Goal: Task Accomplishment & Management: Manage account settings

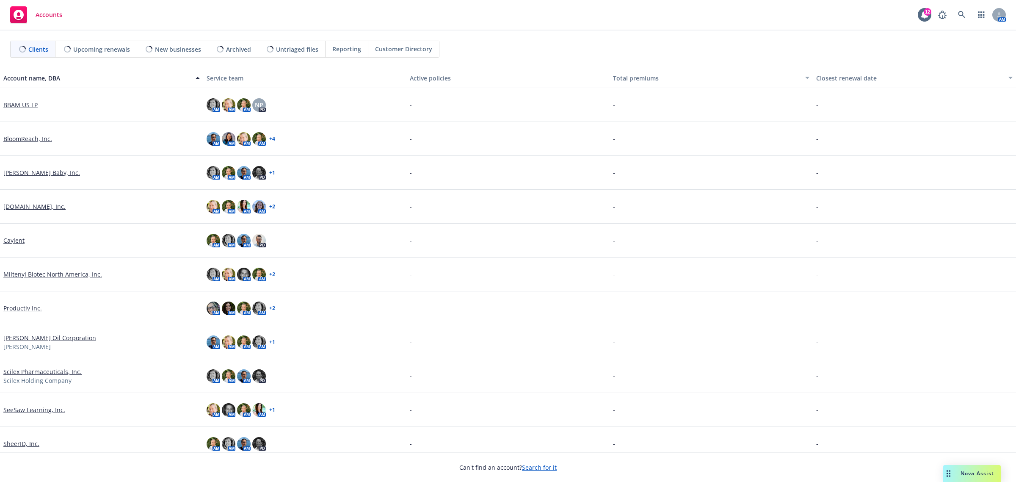
scroll to position [76, 0]
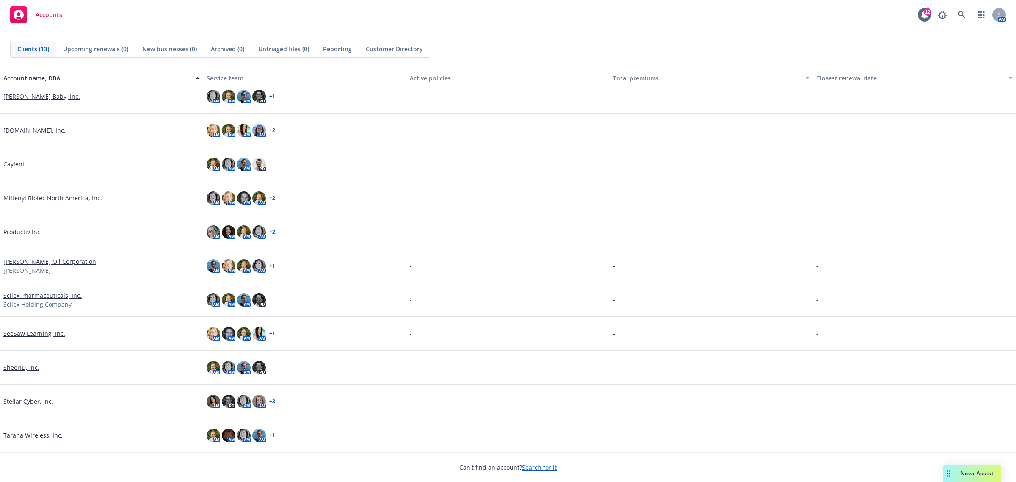
click at [22, 397] on link "Stellar Cyber, Inc." at bounding box center [28, 401] width 50 height 9
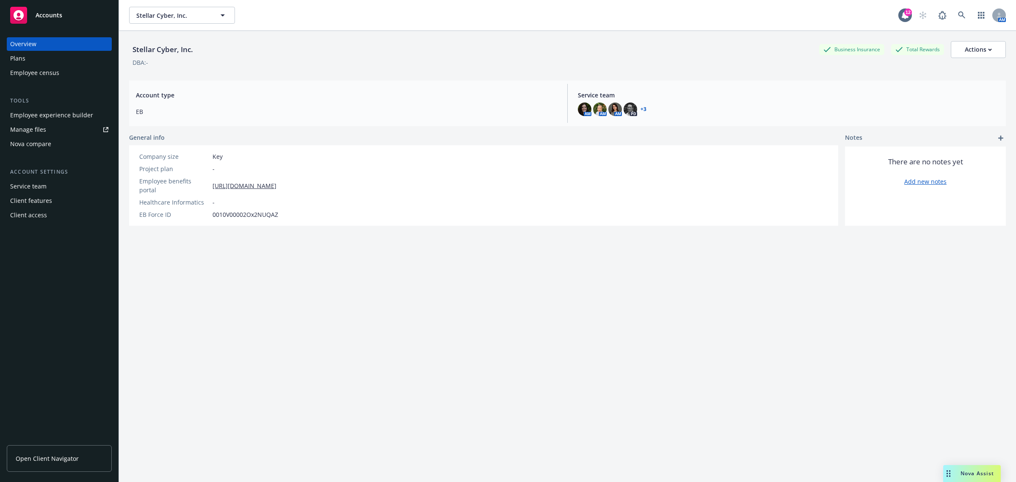
click at [54, 61] on div "Plans" at bounding box center [59, 59] width 98 height 14
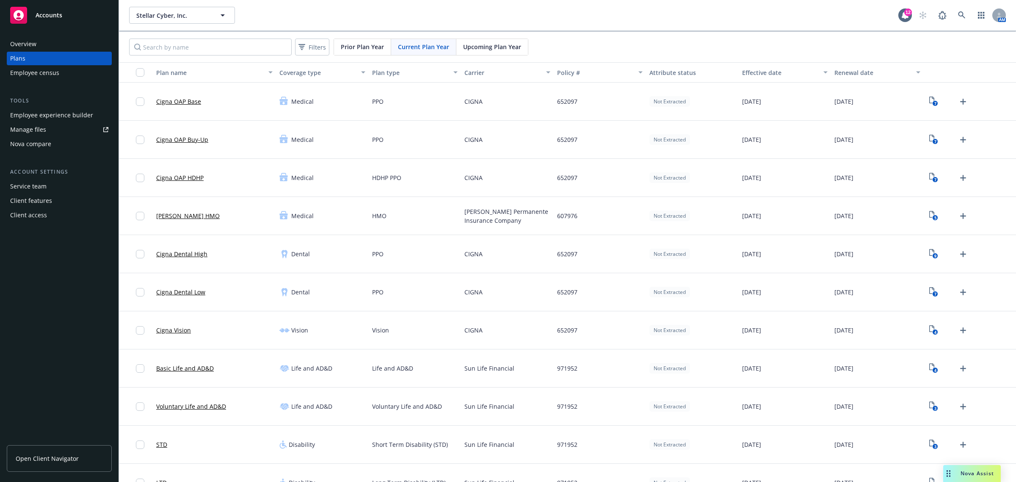
click at [500, 45] on span "Upcoming Plan Year" at bounding box center [492, 46] width 58 height 9
click at [958, 329] on icon "Upload Plan Documents" at bounding box center [963, 330] width 10 height 10
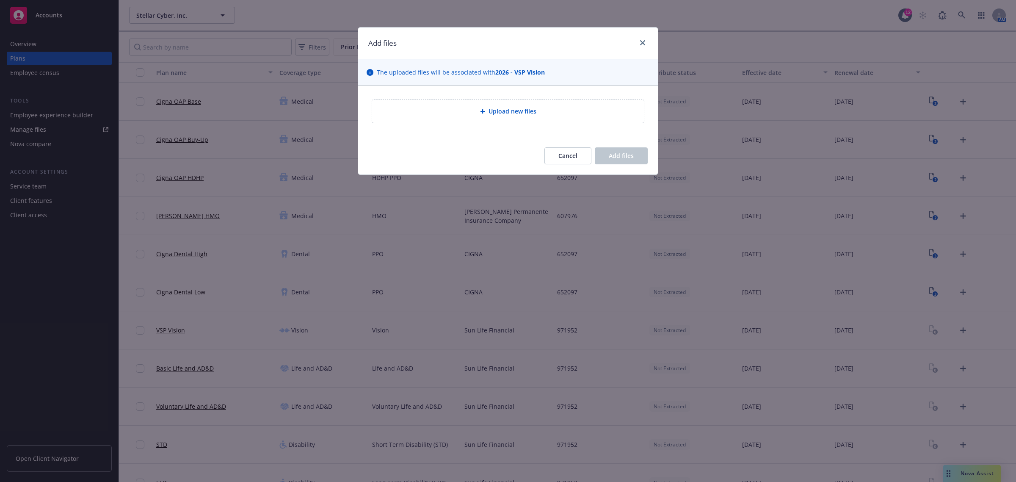
click at [574, 117] on div "Upload new files" at bounding box center [508, 110] width 272 height 23
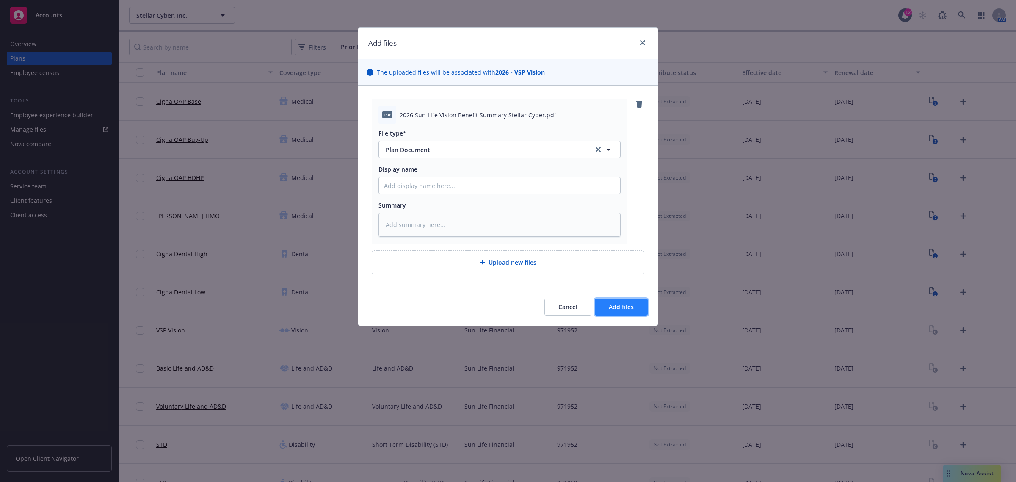
click at [611, 300] on button "Add files" at bounding box center [621, 306] width 53 height 17
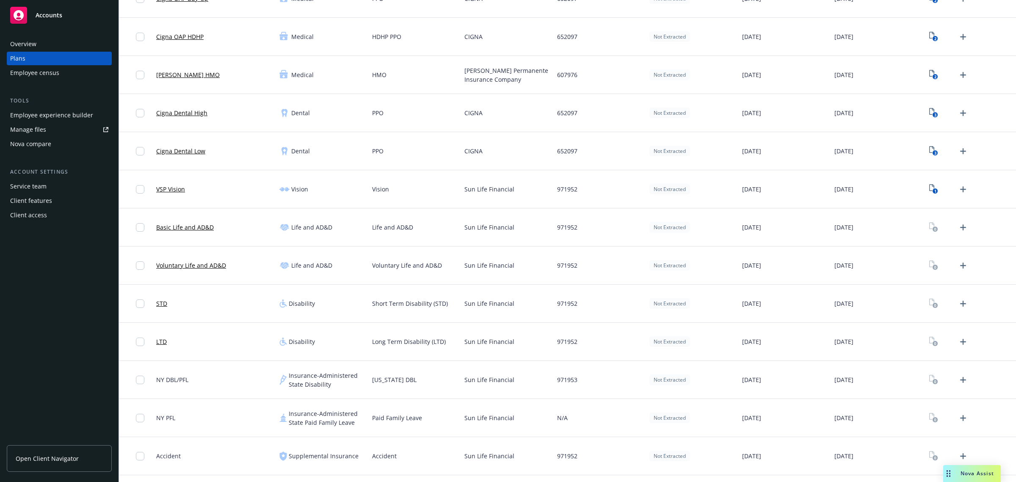
scroll to position [282, 0]
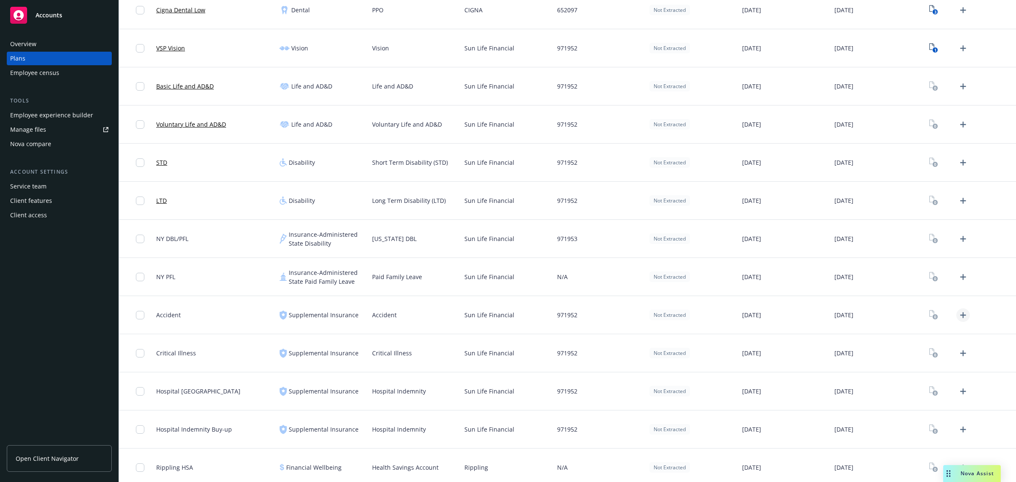
click at [958, 316] on icon "Upload Plan Documents" at bounding box center [963, 315] width 10 height 10
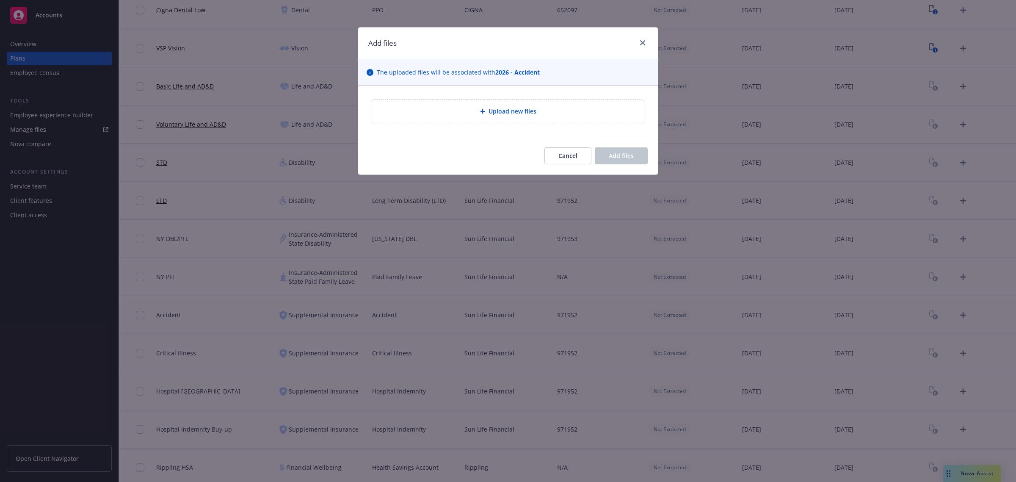
click at [545, 109] on div "Upload new files" at bounding box center [508, 111] width 258 height 10
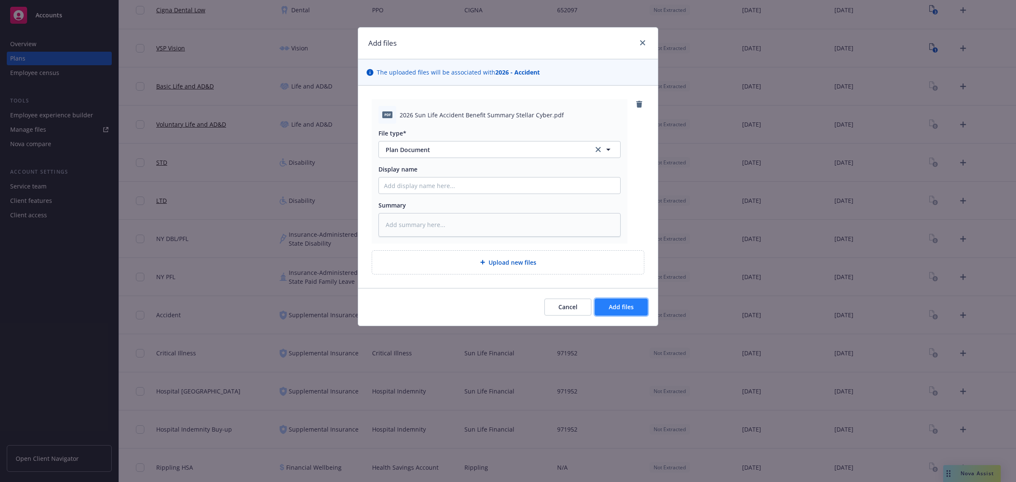
click at [638, 306] on button "Add files" at bounding box center [621, 306] width 53 height 17
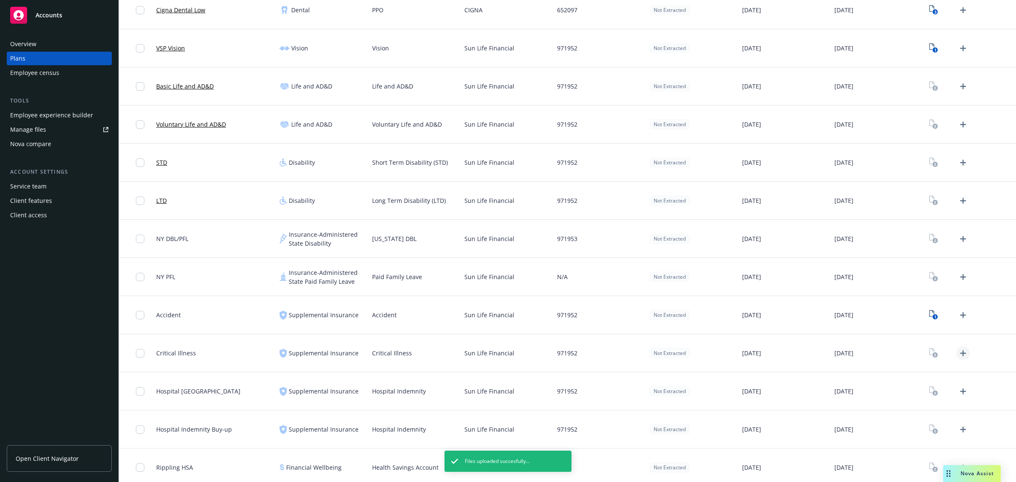
click at [958, 354] on icon "Upload Plan Documents" at bounding box center [963, 353] width 10 height 10
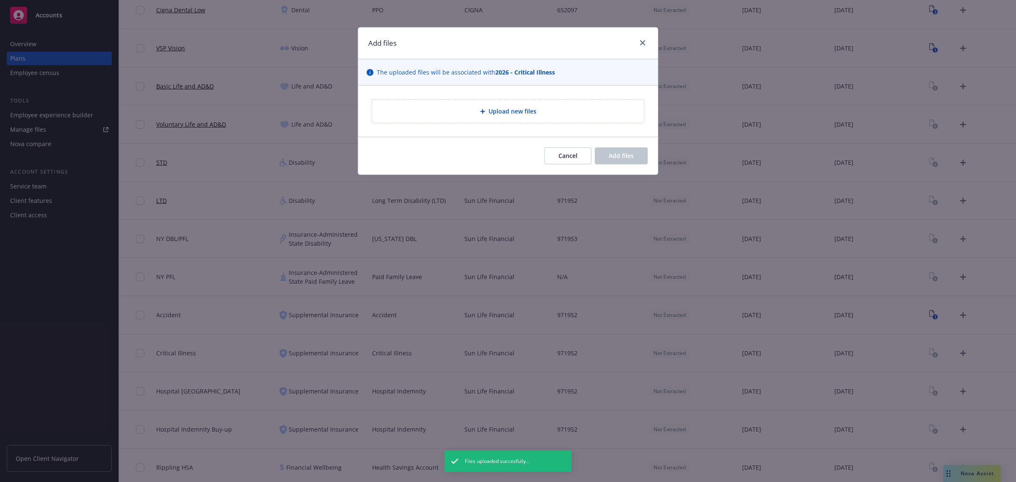
click at [447, 108] on div "Upload new files" at bounding box center [508, 111] width 258 height 10
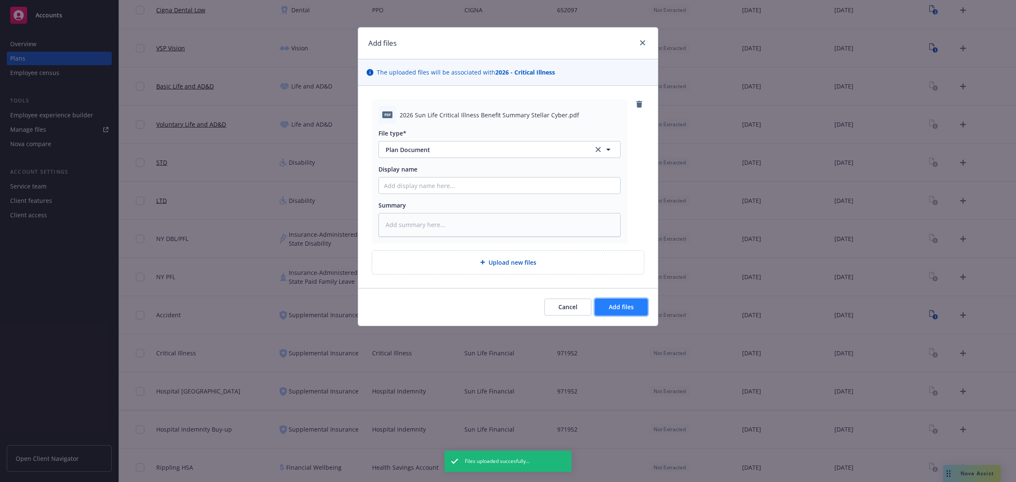
click at [623, 304] on span "Add files" at bounding box center [621, 307] width 25 height 8
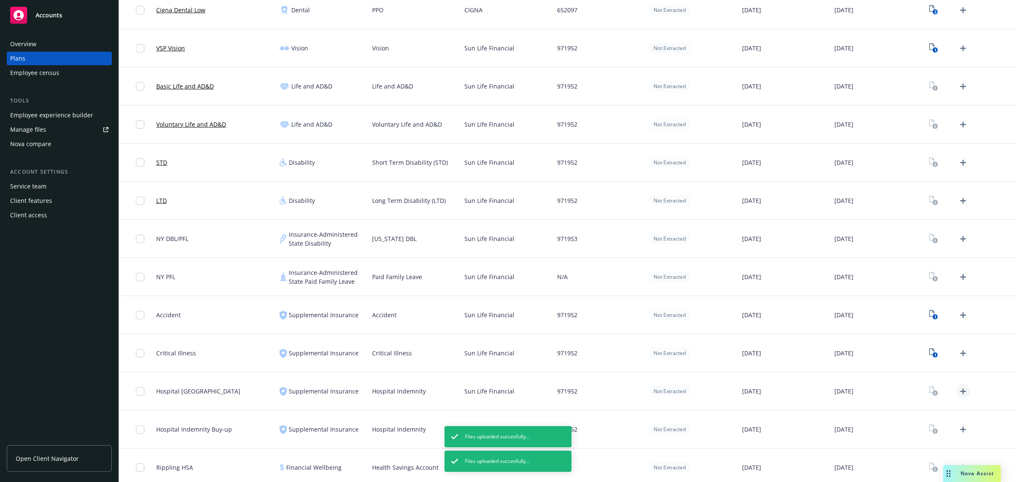
click at [958, 390] on icon "Upload Plan Documents" at bounding box center [963, 391] width 10 height 10
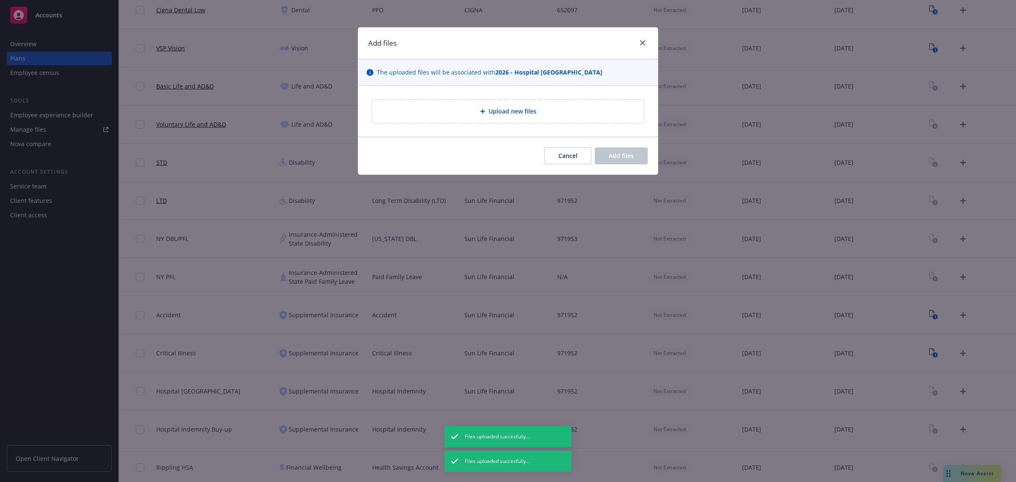
click at [553, 112] on div "Upload new files" at bounding box center [508, 111] width 258 height 10
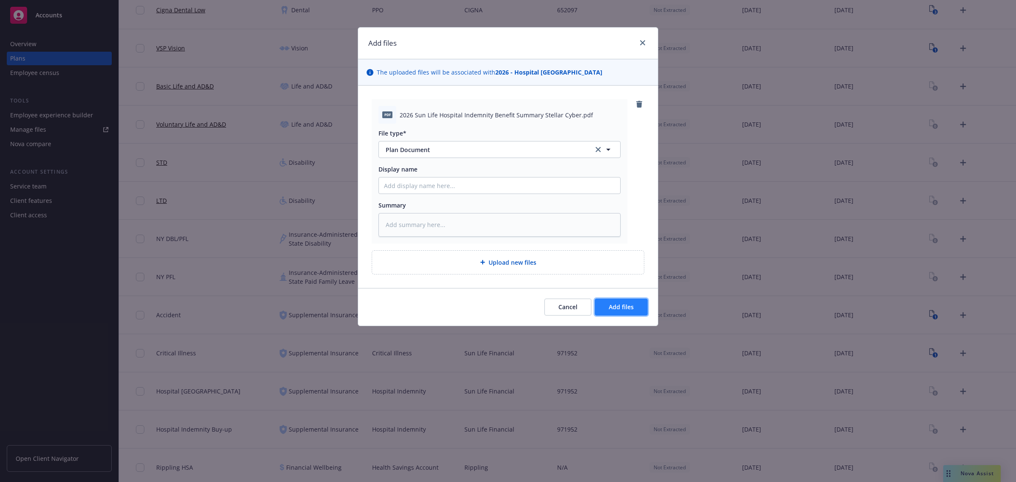
click at [630, 305] on span "Add files" at bounding box center [621, 307] width 25 height 8
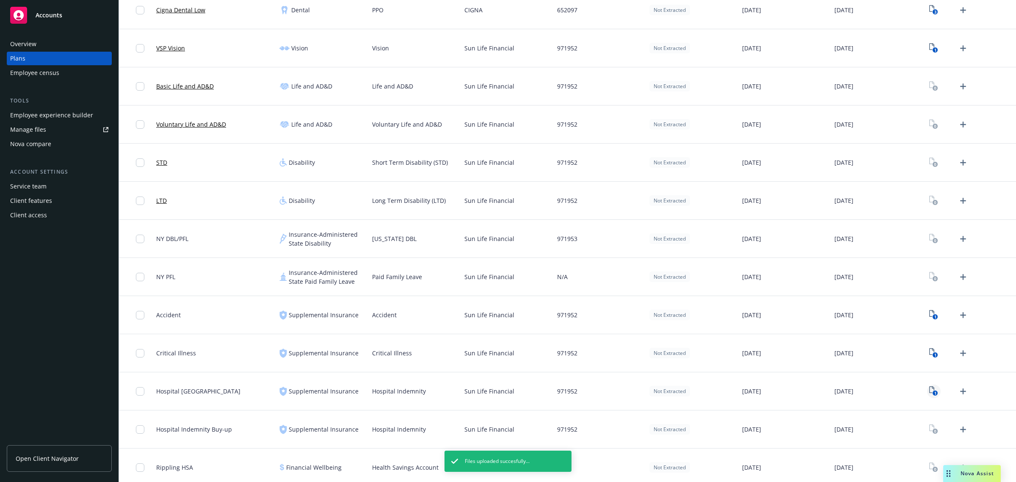
click at [934, 392] on text "1" at bounding box center [935, 393] width 2 height 6
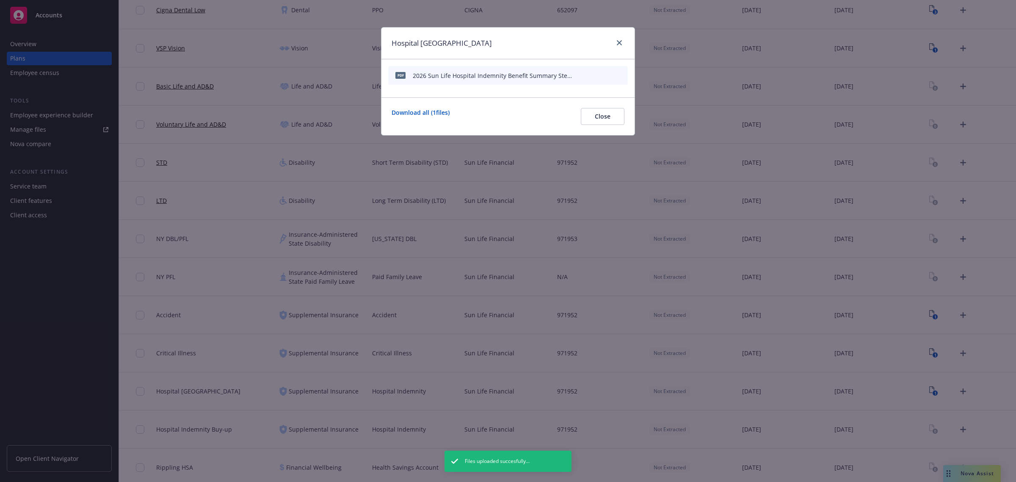
click at [608, 76] on icon "preview file" at bounding box center [606, 75] width 8 height 6
click at [599, 119] on span "Close" at bounding box center [603, 116] width 16 height 8
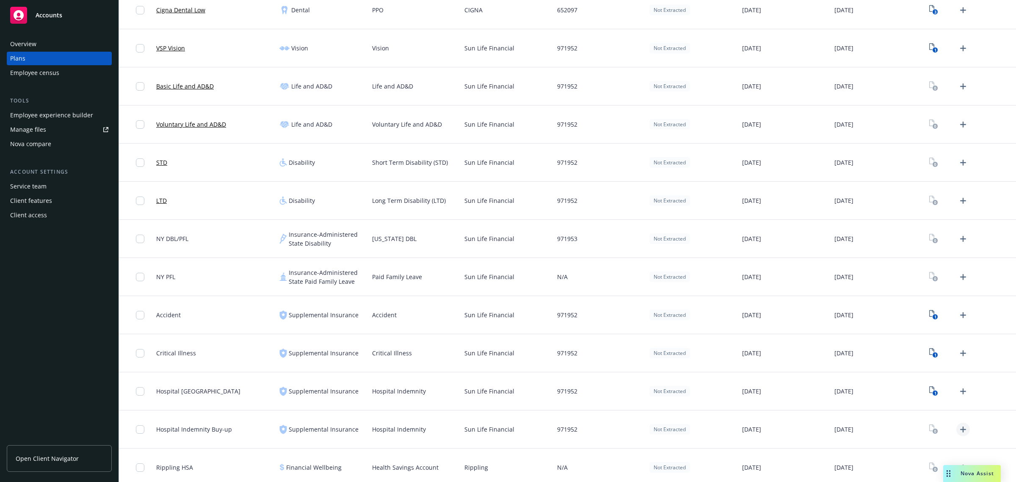
click at [958, 430] on icon "Upload Plan Documents" at bounding box center [963, 429] width 10 height 10
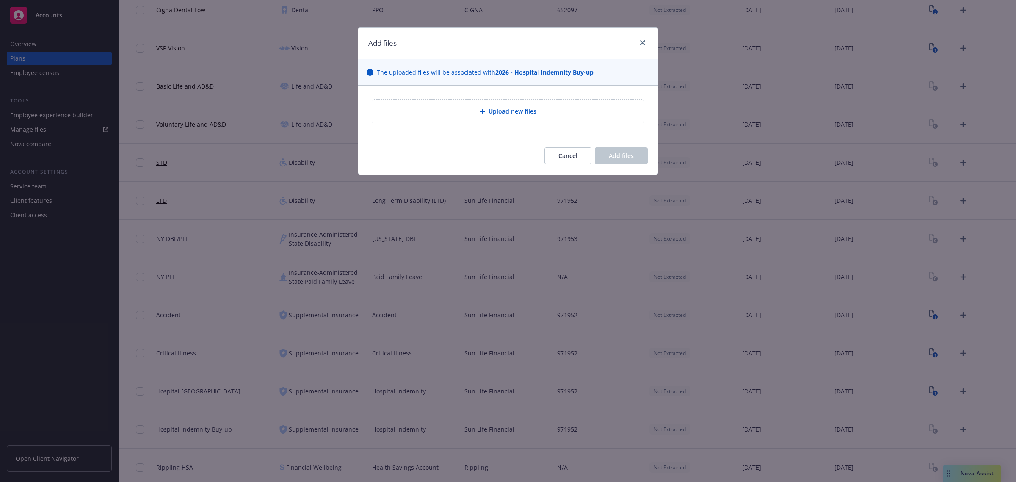
click at [563, 99] on div "Upload new files" at bounding box center [508, 111] width 273 height 24
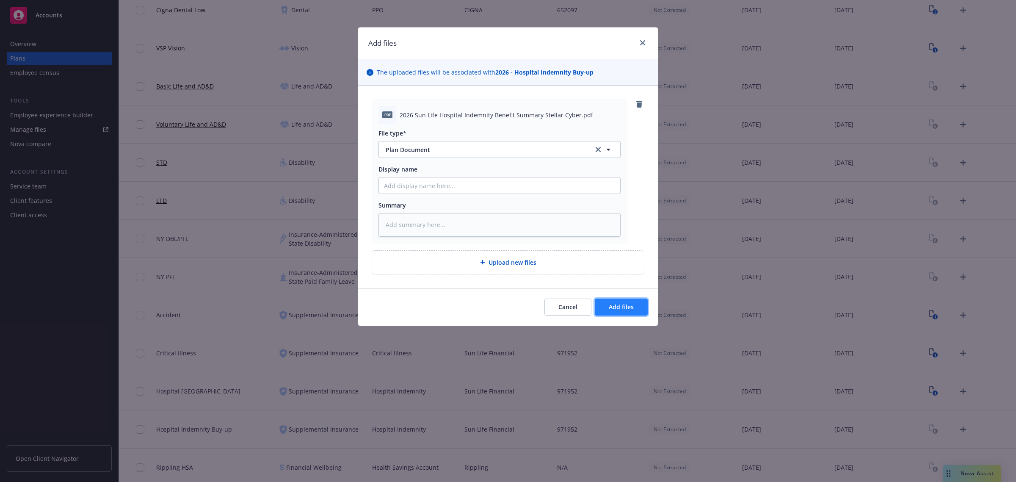
click at [617, 305] on span "Add files" at bounding box center [621, 307] width 25 height 8
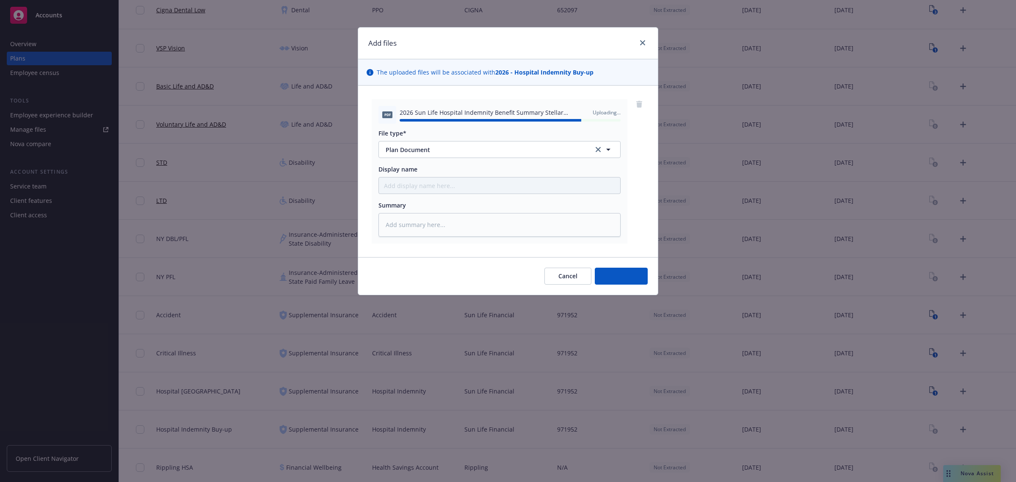
type textarea "x"
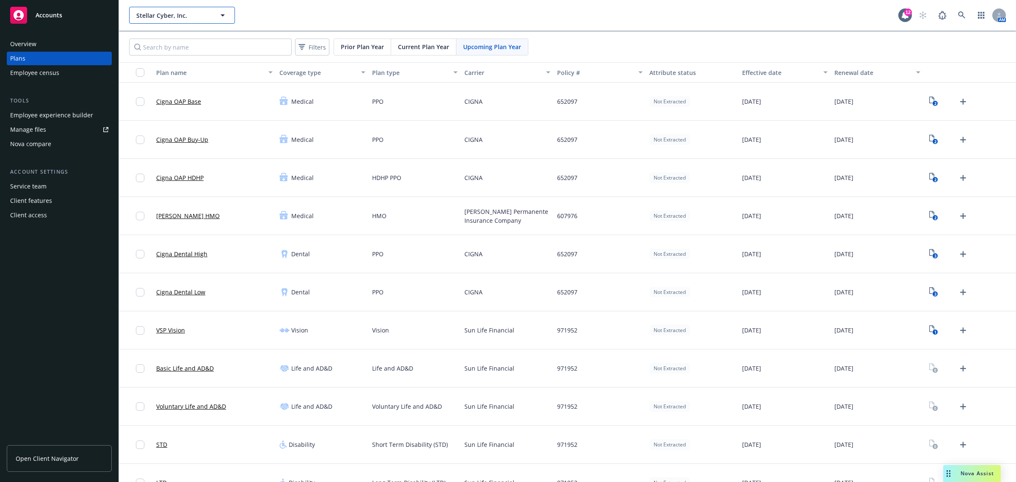
click at [161, 15] on span "Stellar Cyber, Inc." at bounding box center [172, 15] width 73 height 9
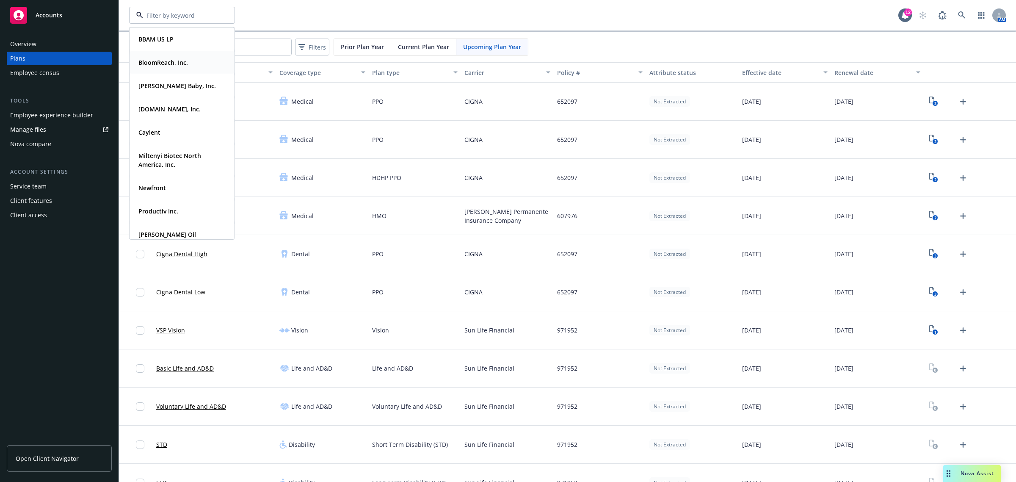
click at [160, 61] on strong "BloomReach, Inc." at bounding box center [163, 62] width 50 height 8
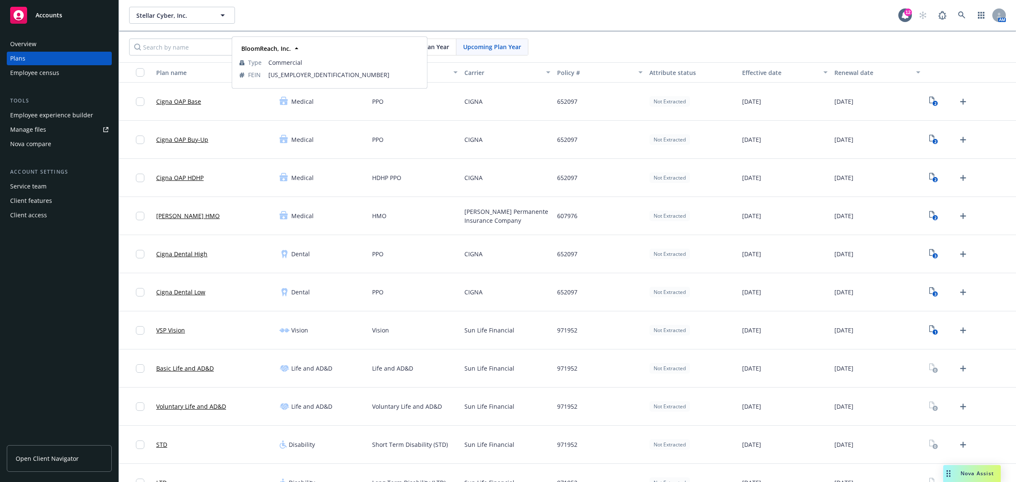
type input "Stellar Cyber, Inc."
click at [160, 8] on button "Stellar Cyber, Inc." at bounding box center [182, 15] width 106 height 17
type input "Stellar Cyber, Inc."
type input "BloomReach, Inc."
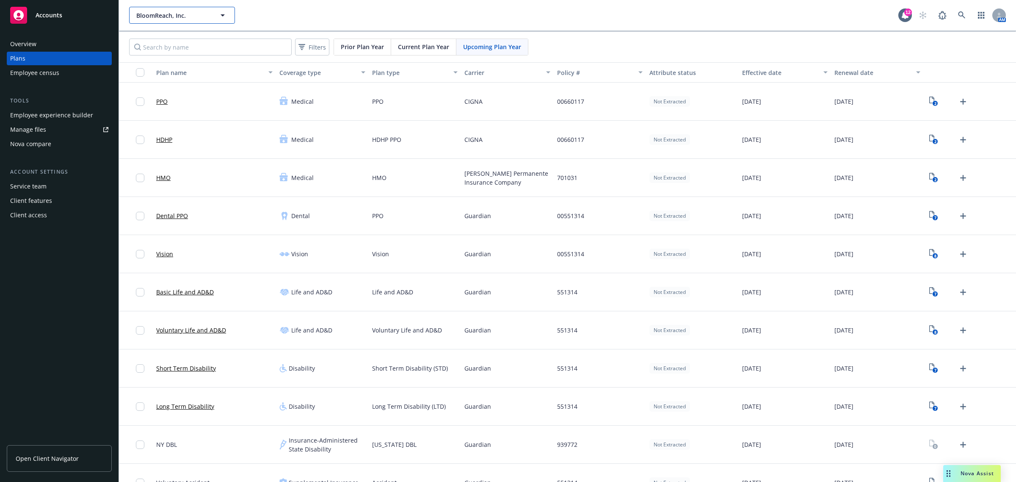
click at [164, 14] on span "BloomReach, Inc." at bounding box center [172, 15] width 73 height 9
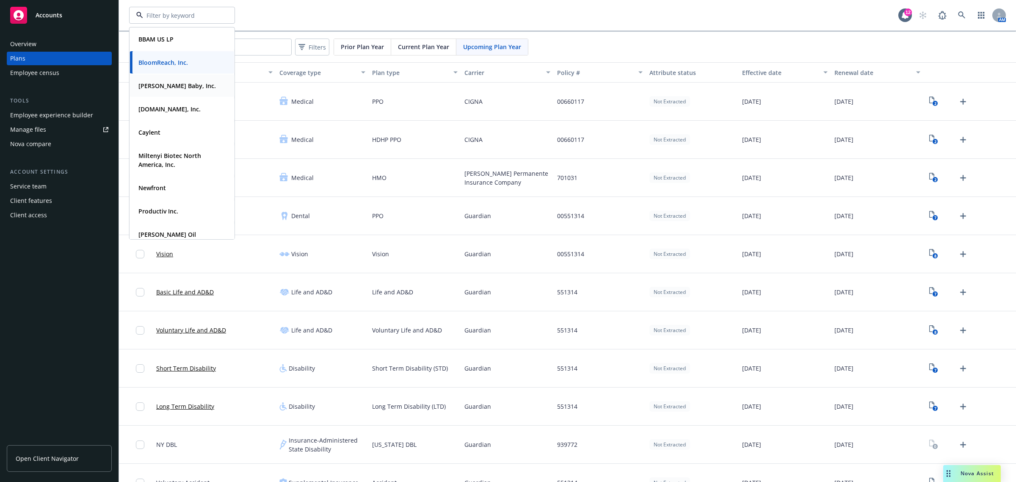
click at [161, 82] on strong "[PERSON_NAME] Baby, Inc." at bounding box center [176, 86] width 77 height 8
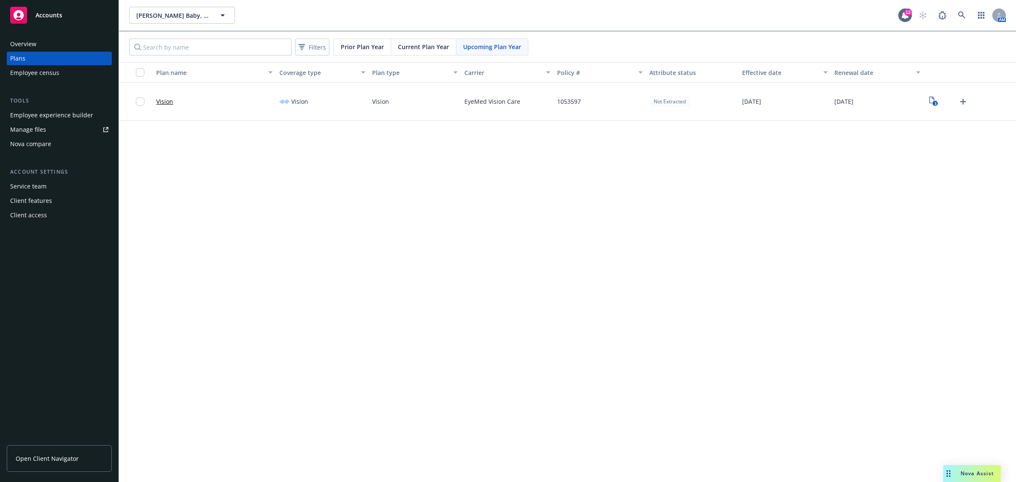
click at [46, 126] on link "Manage files" at bounding box center [59, 130] width 105 height 14
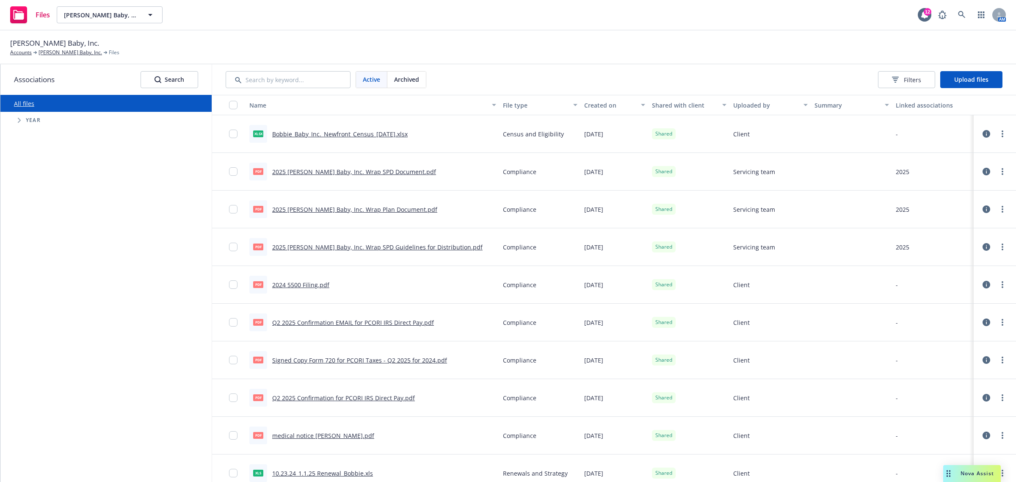
click at [379, 132] on link "Bobbie_Baby_Inc._Newfront_Census_[DATE].xlsx" at bounding box center [339, 134] width 135 height 8
